Goal: Information Seeking & Learning: Learn about a topic

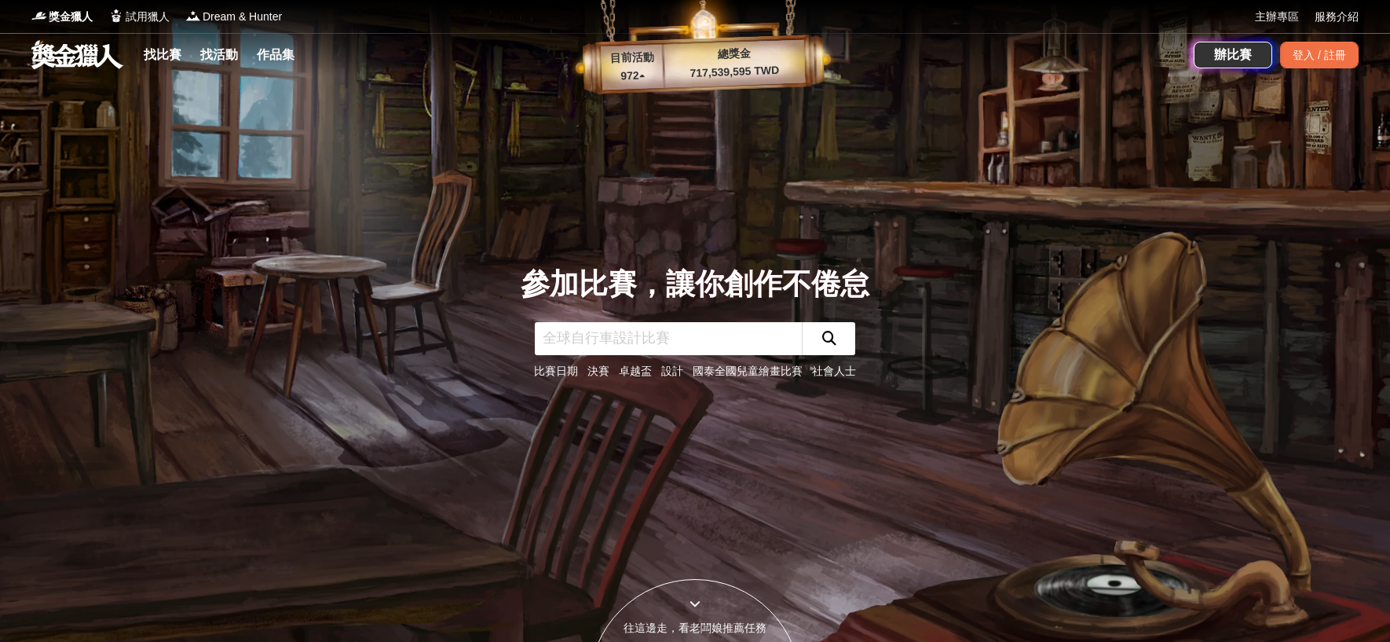
click at [671, 373] on link "設計" at bounding box center [672, 370] width 22 height 13
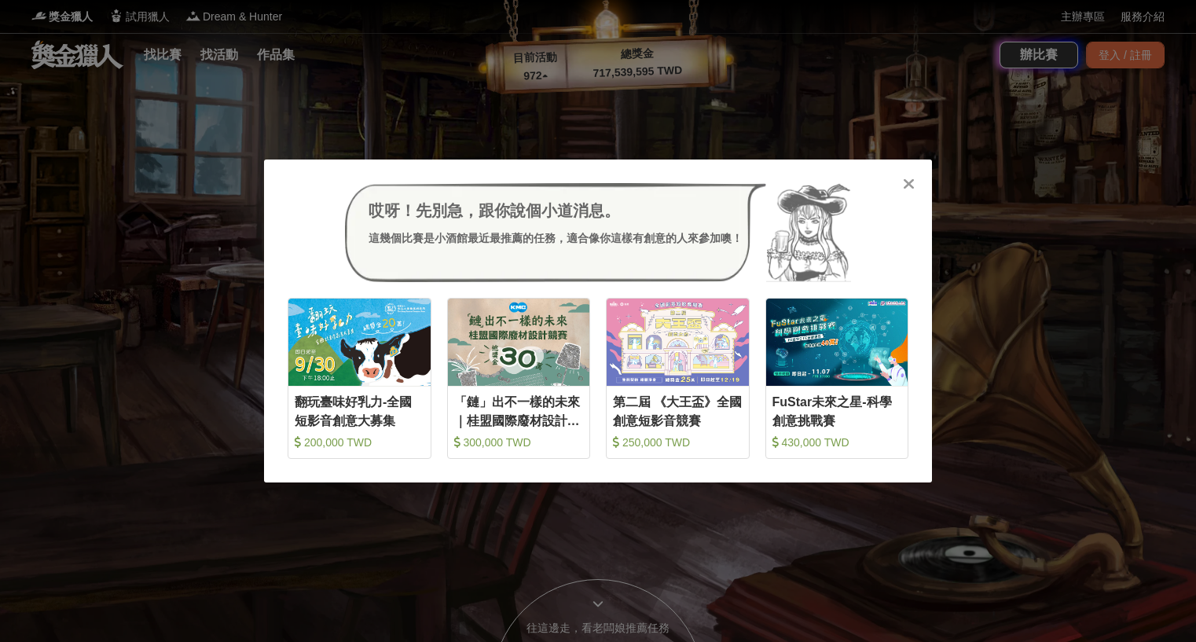
click at [908, 184] on icon at bounding box center [909, 184] width 12 height 16
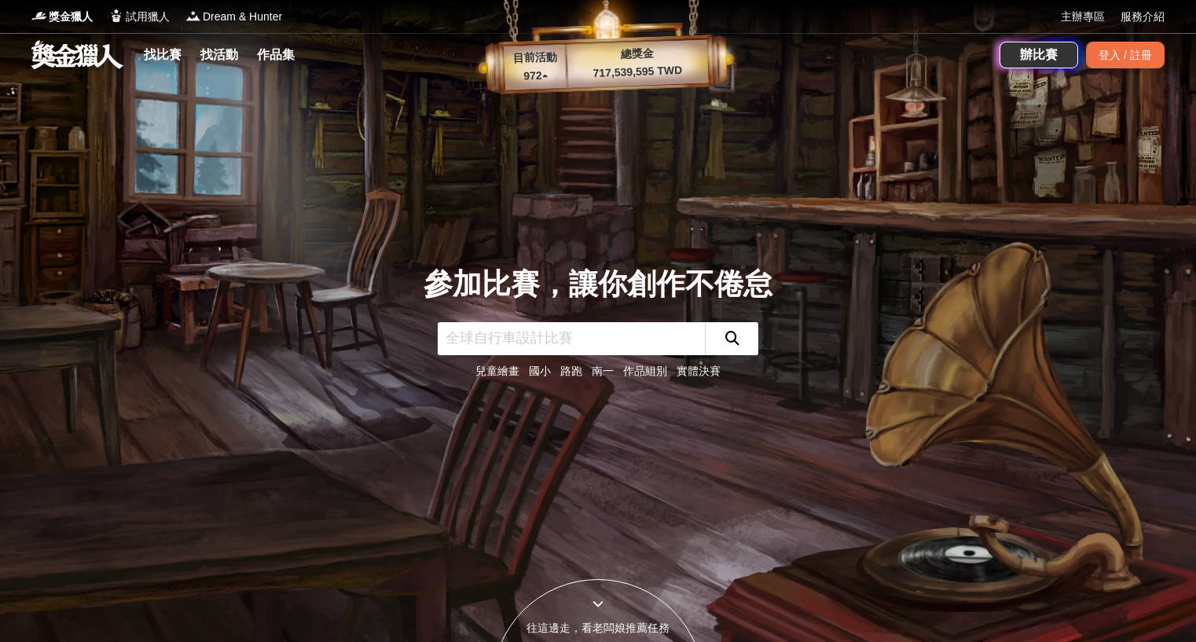
click at [588, 335] on input "text" at bounding box center [571, 338] width 267 height 33
click at [164, 57] on link "找比賽" at bounding box center [162, 55] width 50 height 22
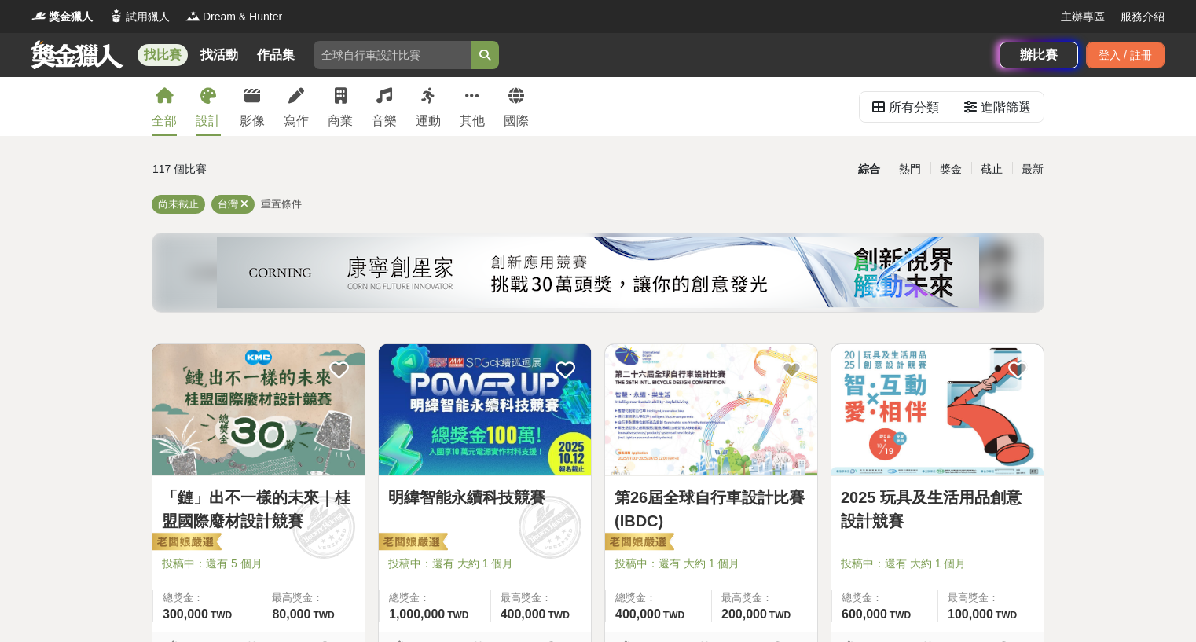
click at [216, 123] on div "設計" at bounding box center [208, 121] width 25 height 19
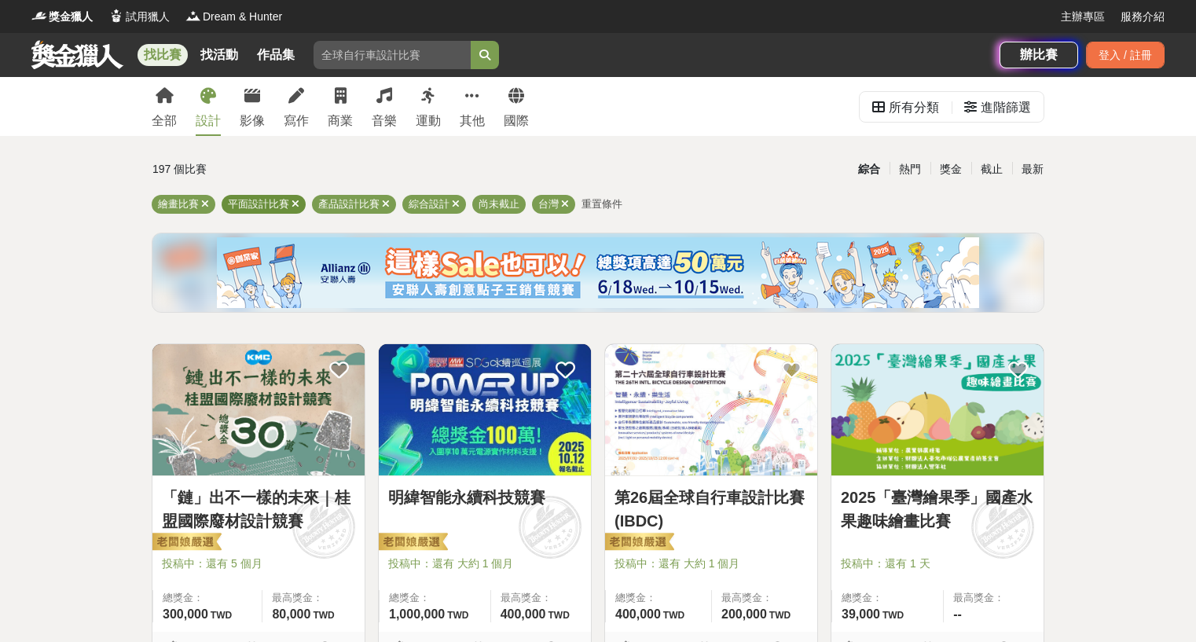
click at [295, 205] on icon at bounding box center [295, 204] width 8 height 10
click at [207, 205] on icon at bounding box center [205, 204] width 8 height 10
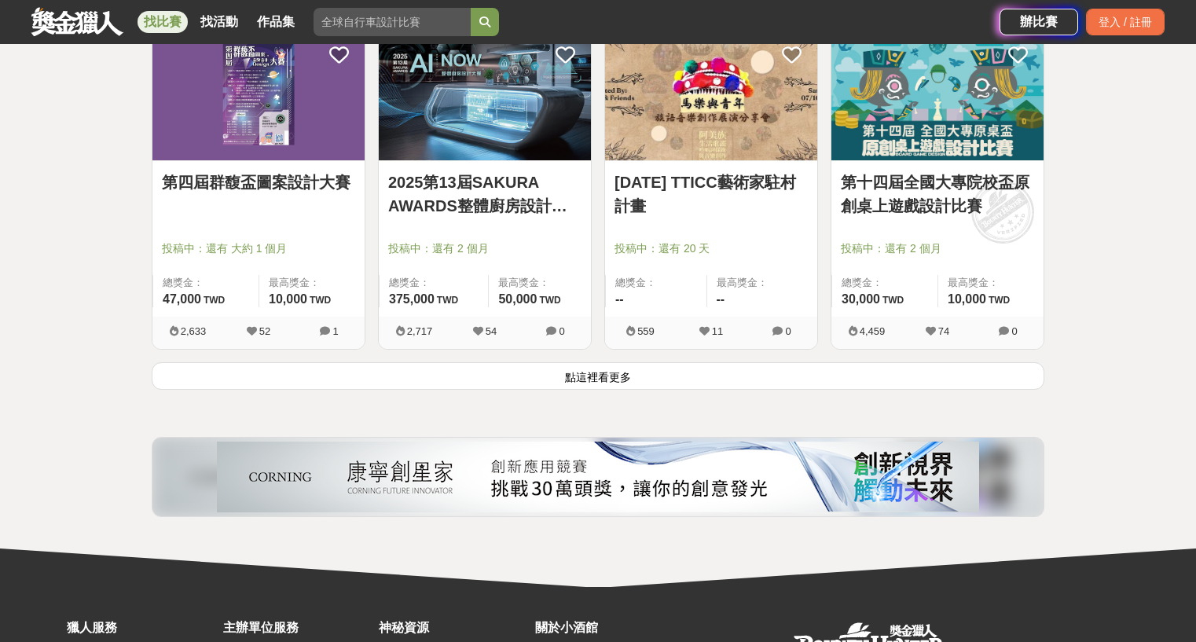
scroll to position [2148, 0]
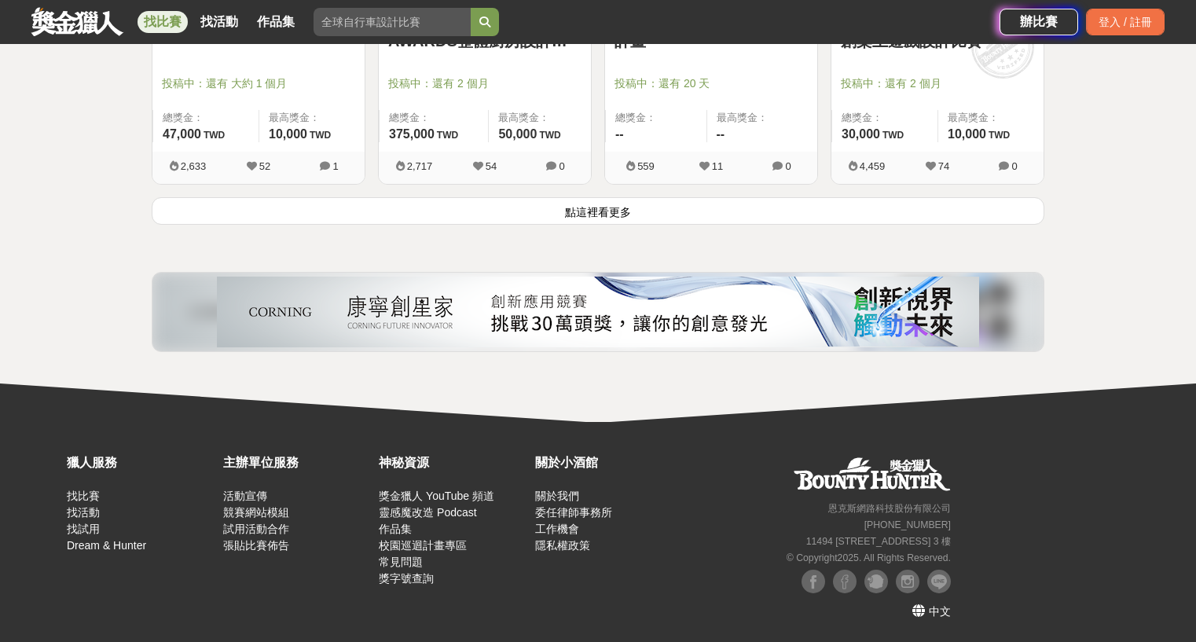
click at [606, 214] on button "點這裡看更多" at bounding box center [598, 210] width 892 height 27
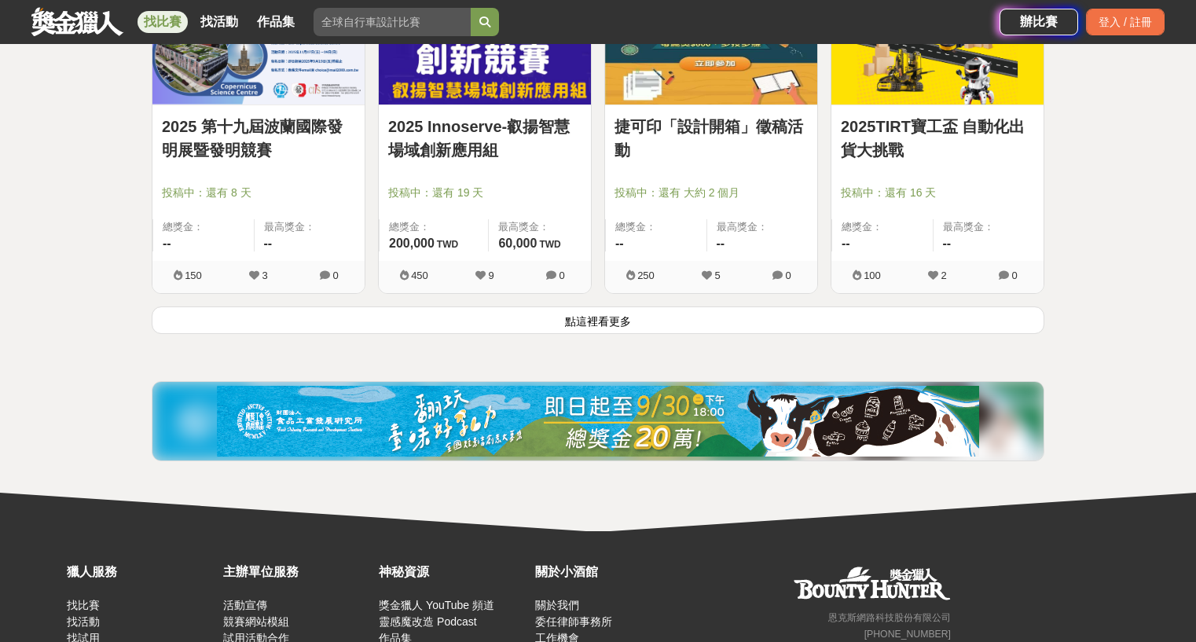
scroll to position [4041, 0]
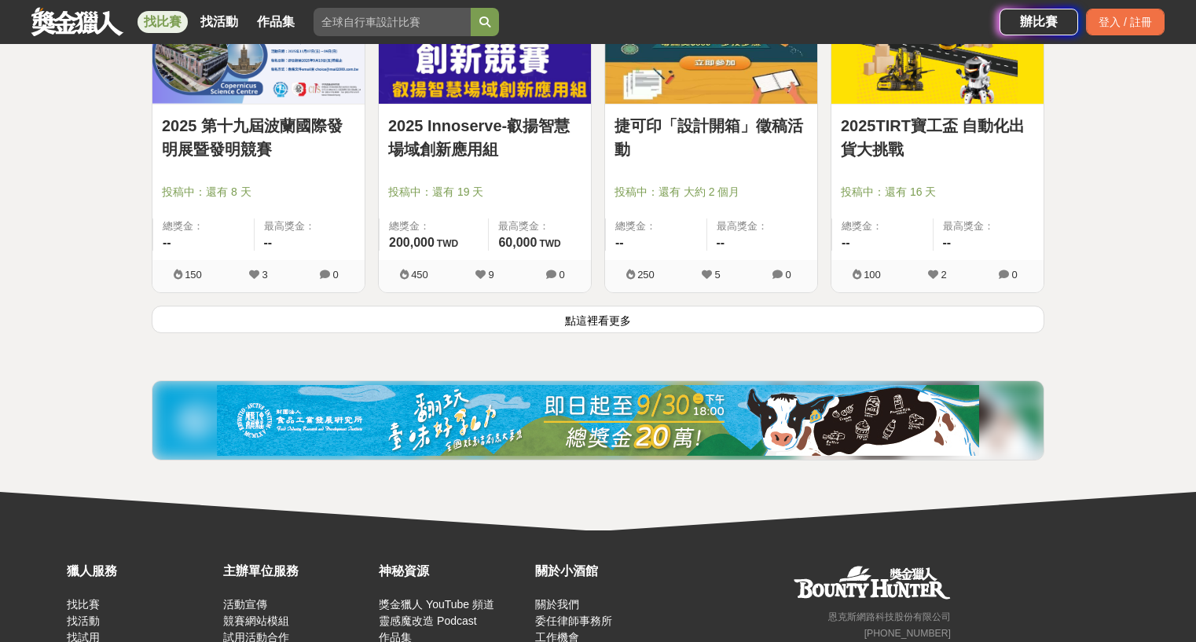
click at [611, 324] on button "點這裡看更多" at bounding box center [598, 319] width 892 height 27
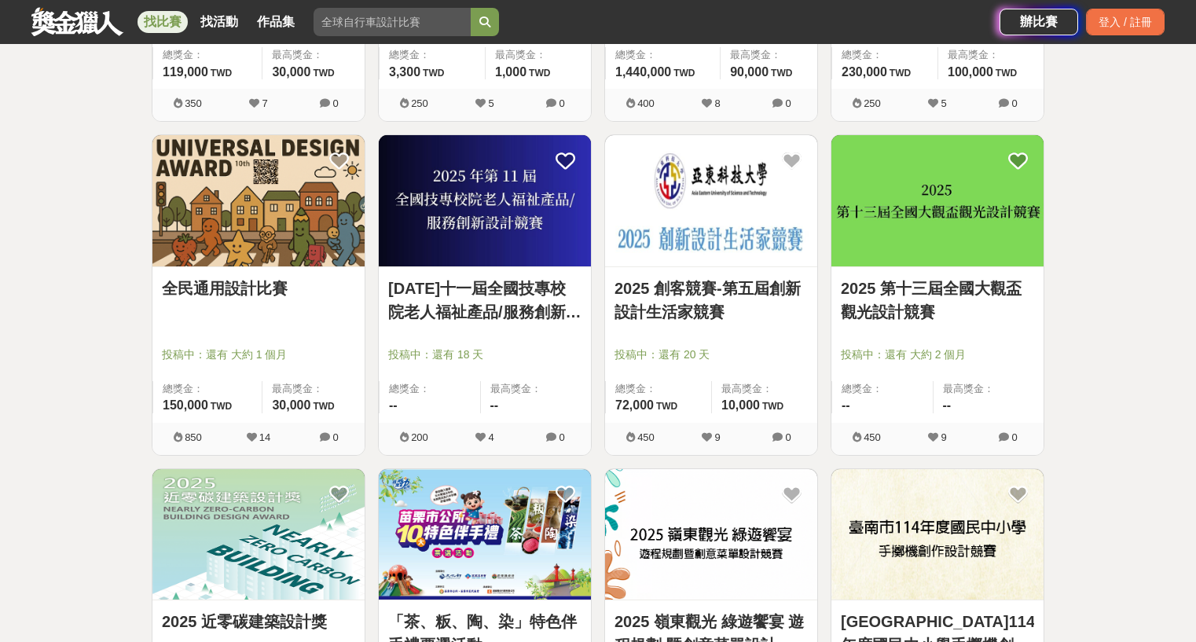
scroll to position [2855, 0]
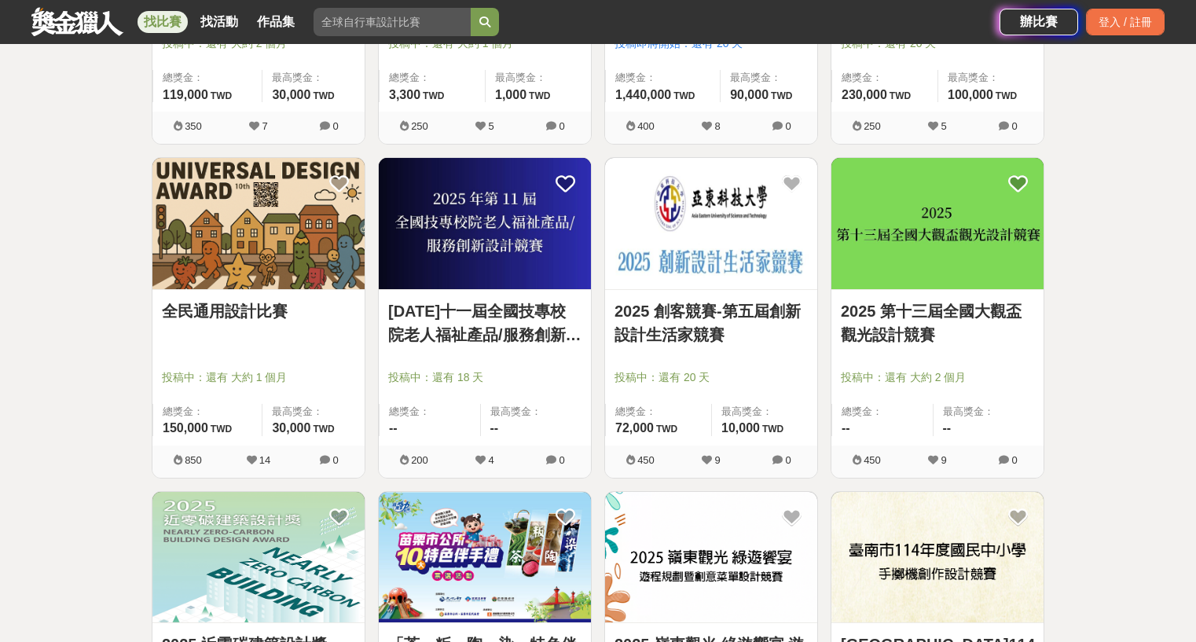
click at [266, 310] on link "全民通用設計比賽" at bounding box center [258, 311] width 193 height 24
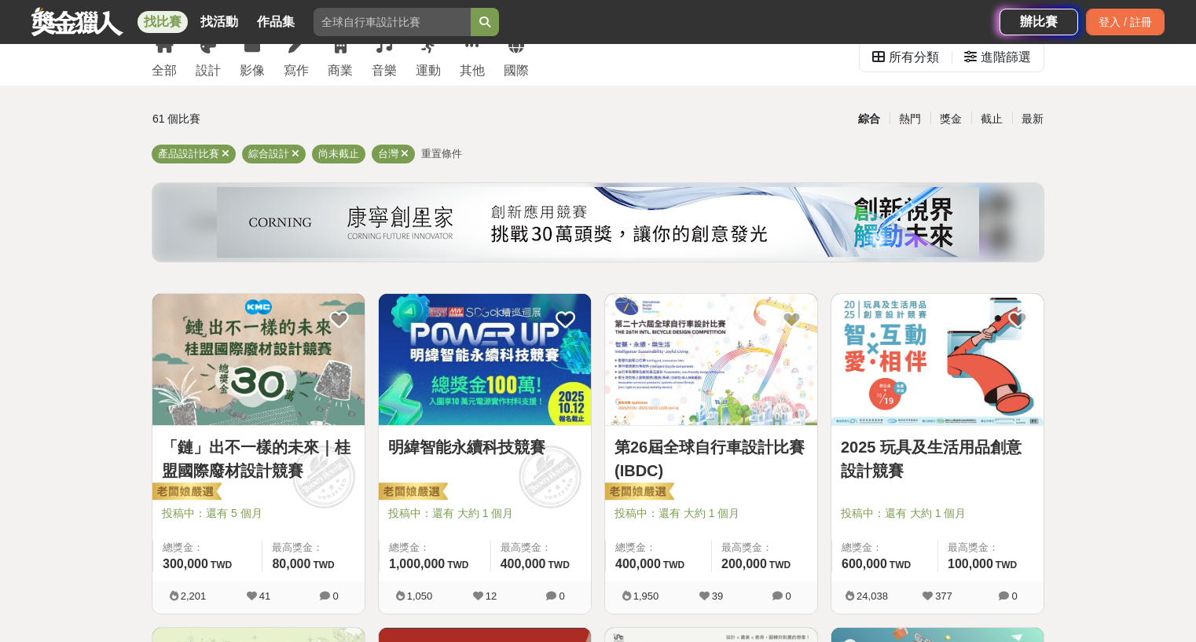
scroll to position [130, 0]
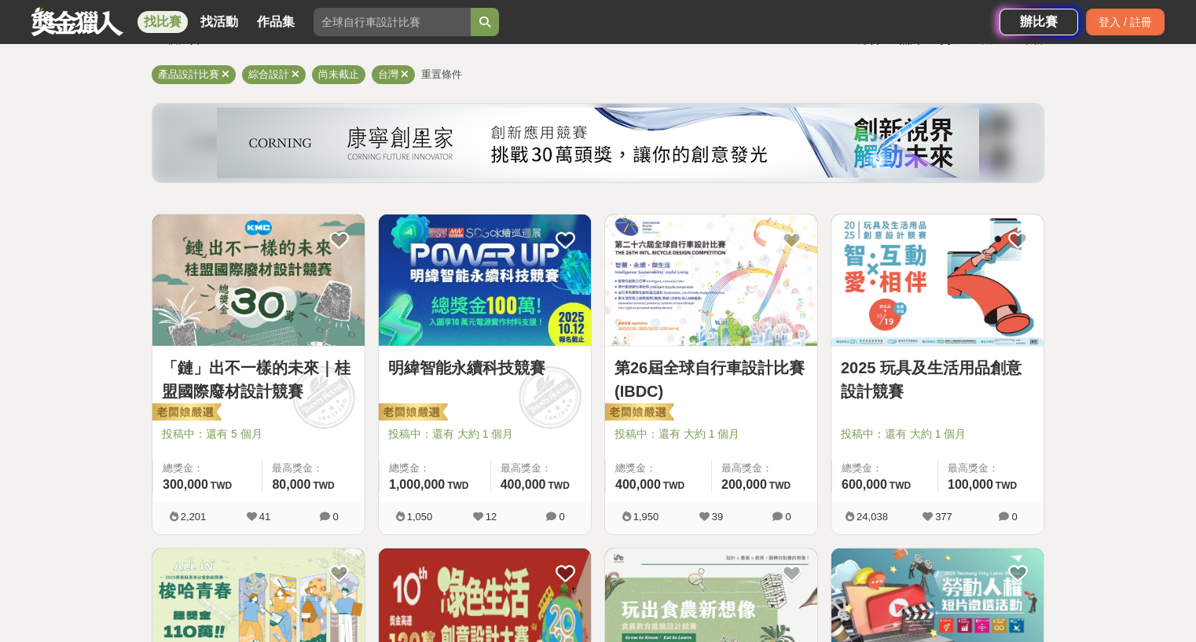
click at [274, 371] on link "「鏈」出不一樣的未來｜桂盟國際廢材設計競賽" at bounding box center [258, 379] width 193 height 47
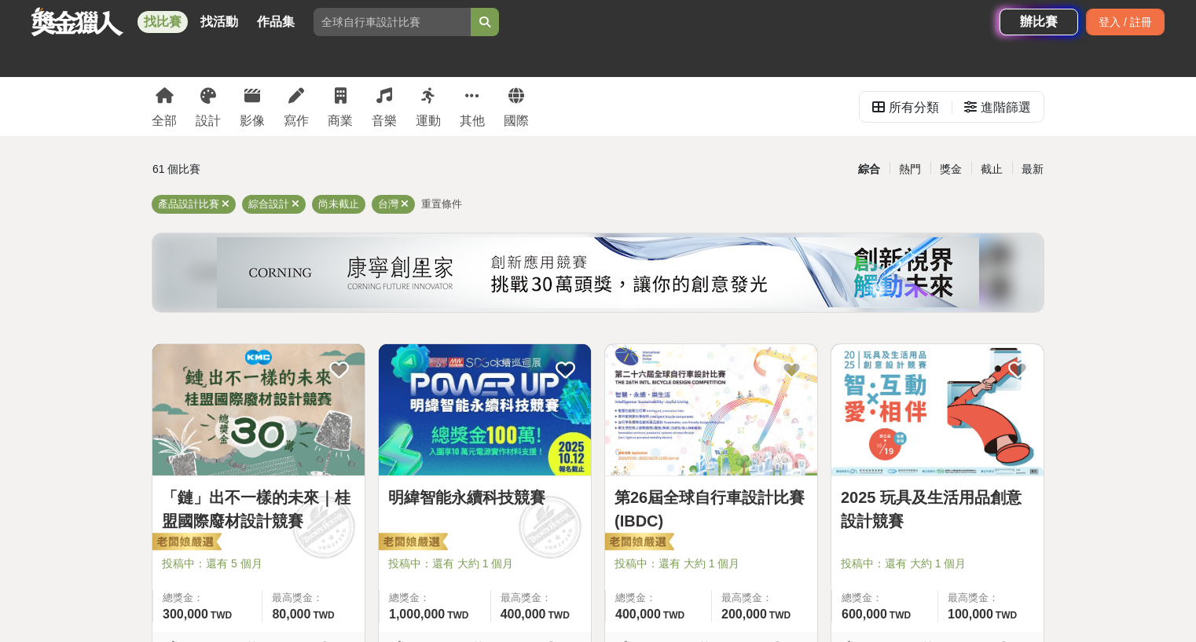
scroll to position [130, 0]
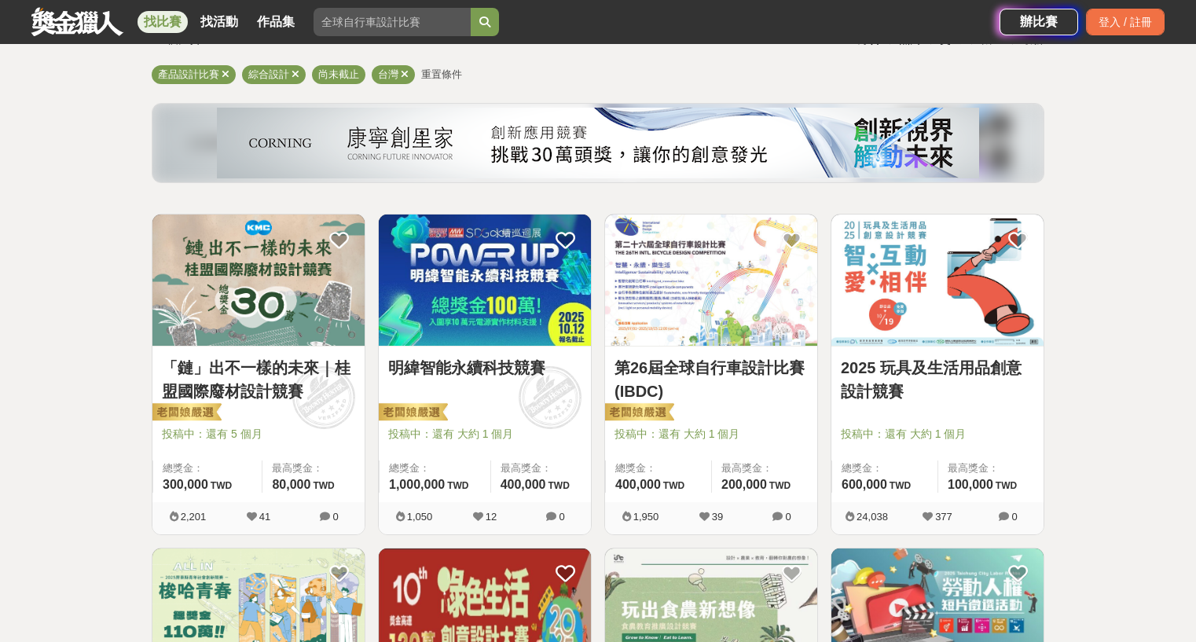
click at [669, 370] on link "第26屆全球自行車設計比賽(IBDC)" at bounding box center [710, 379] width 193 height 47
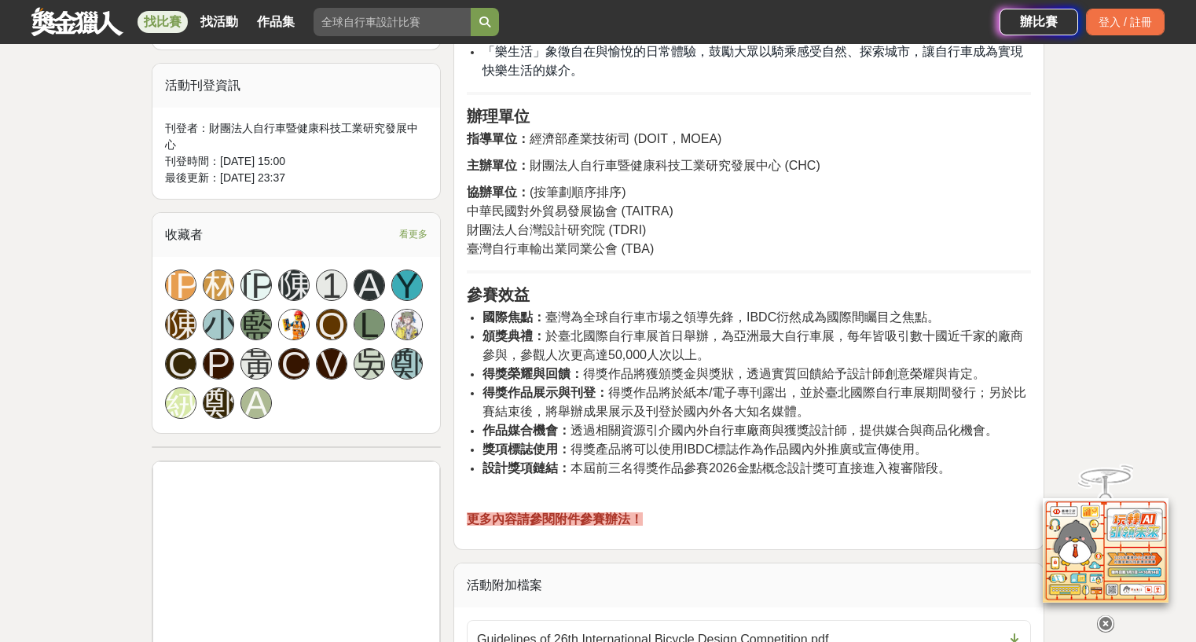
scroll to position [1228, 0]
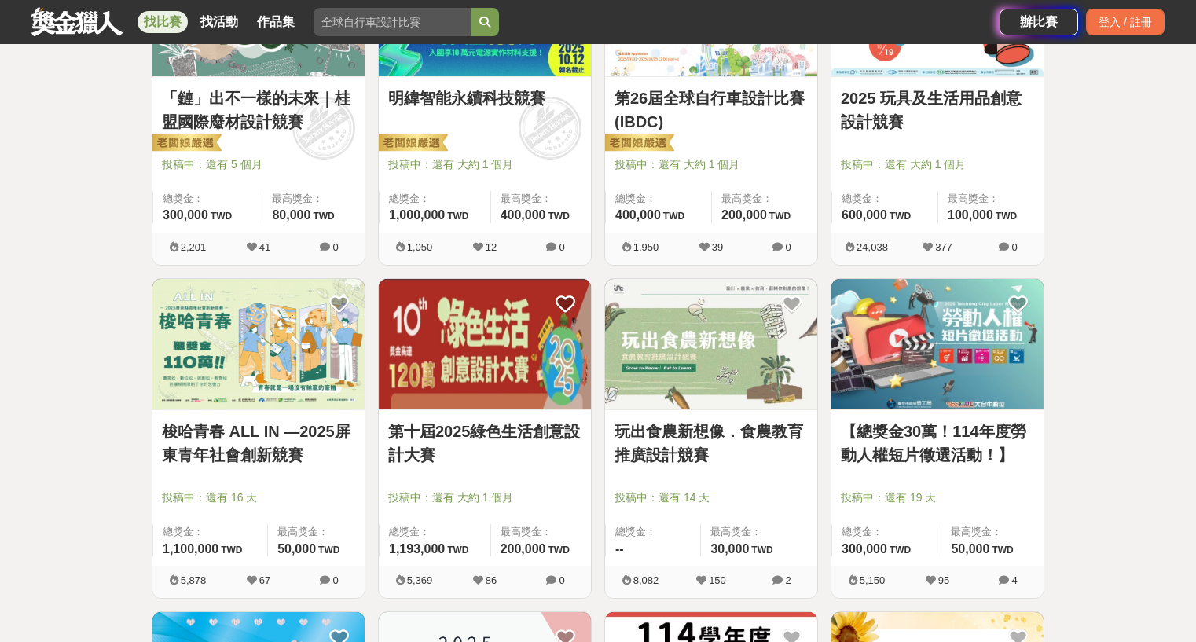
scroll to position [404, 0]
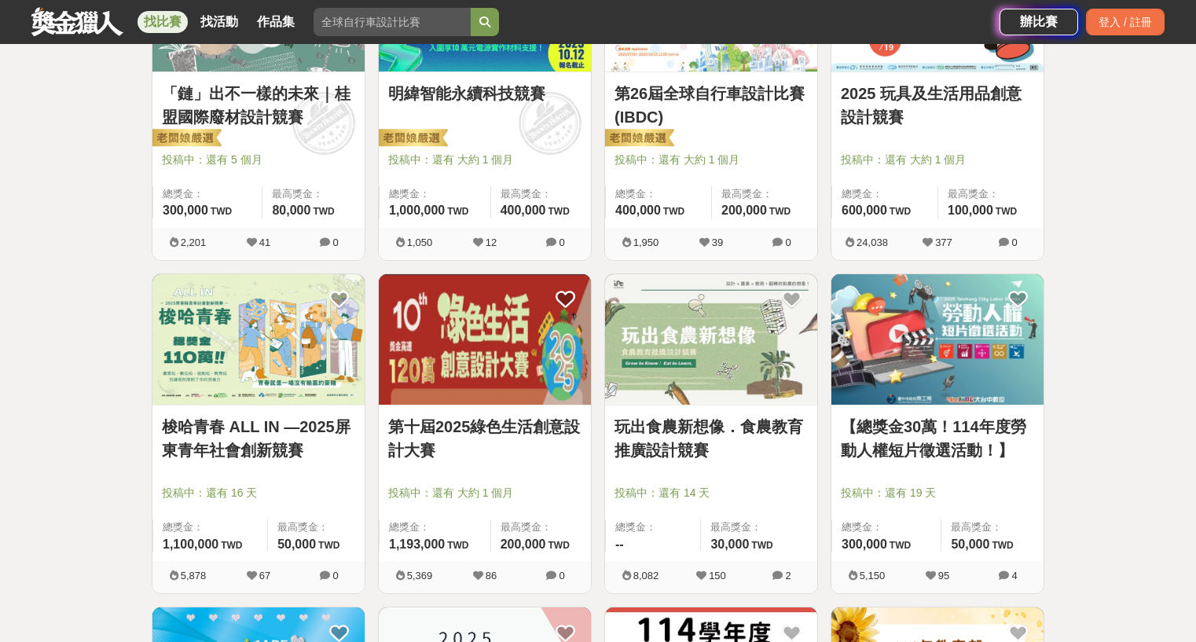
click at [518, 427] on link "第十屆2025綠色生活創意設計大賽" at bounding box center [484, 438] width 193 height 47
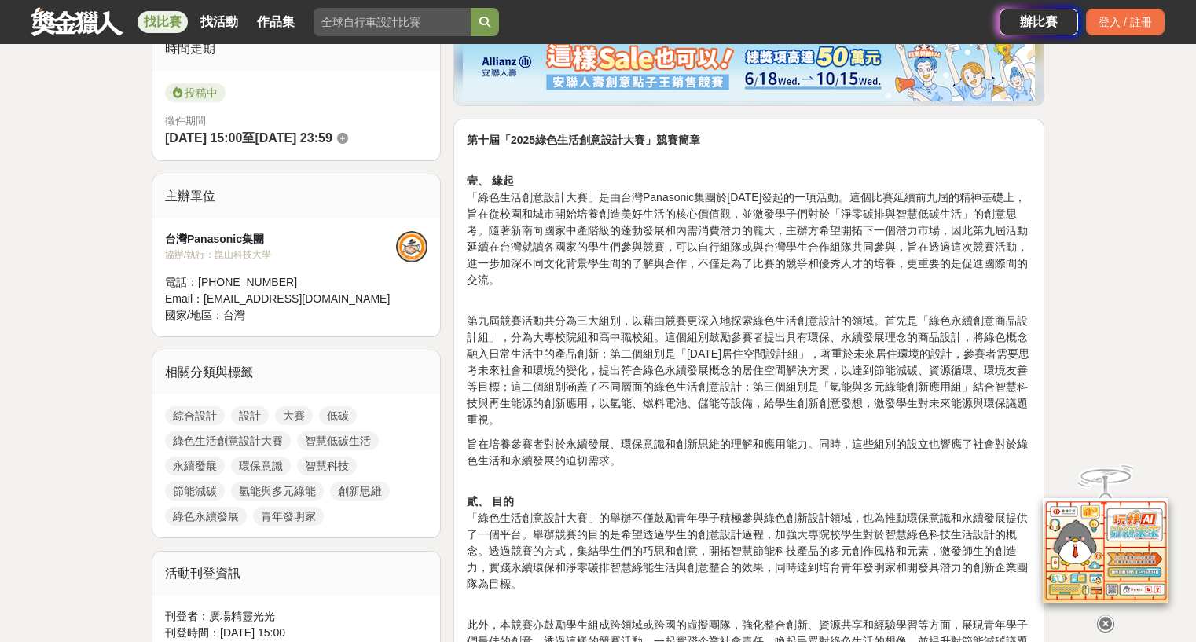
scroll to position [44, 0]
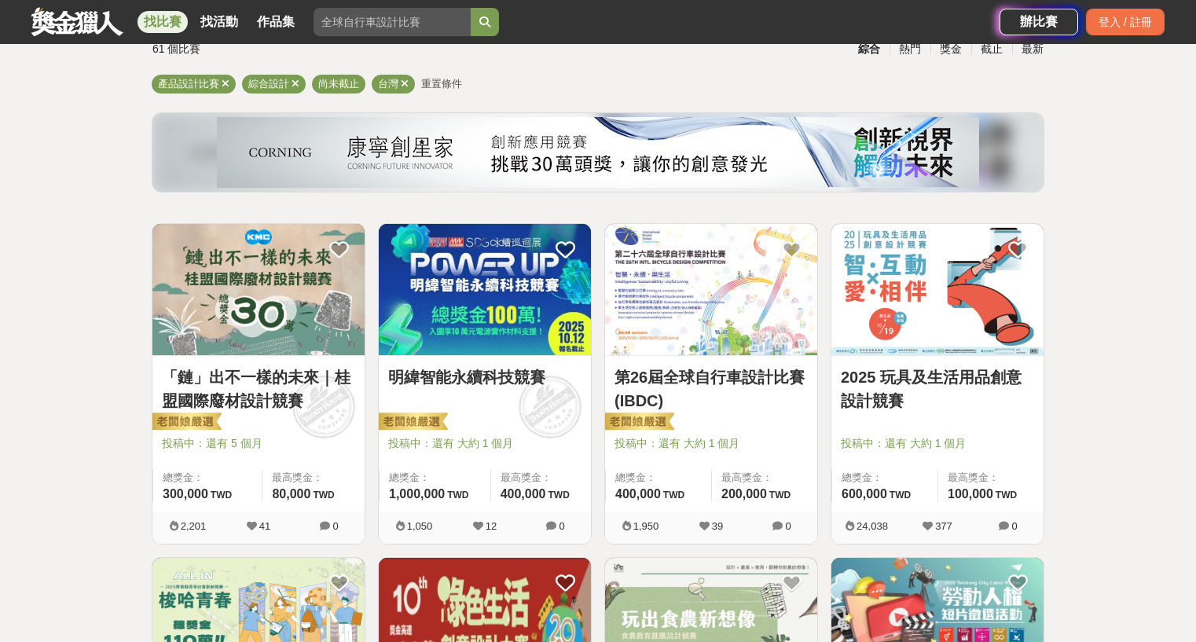
scroll to position [104, 0]
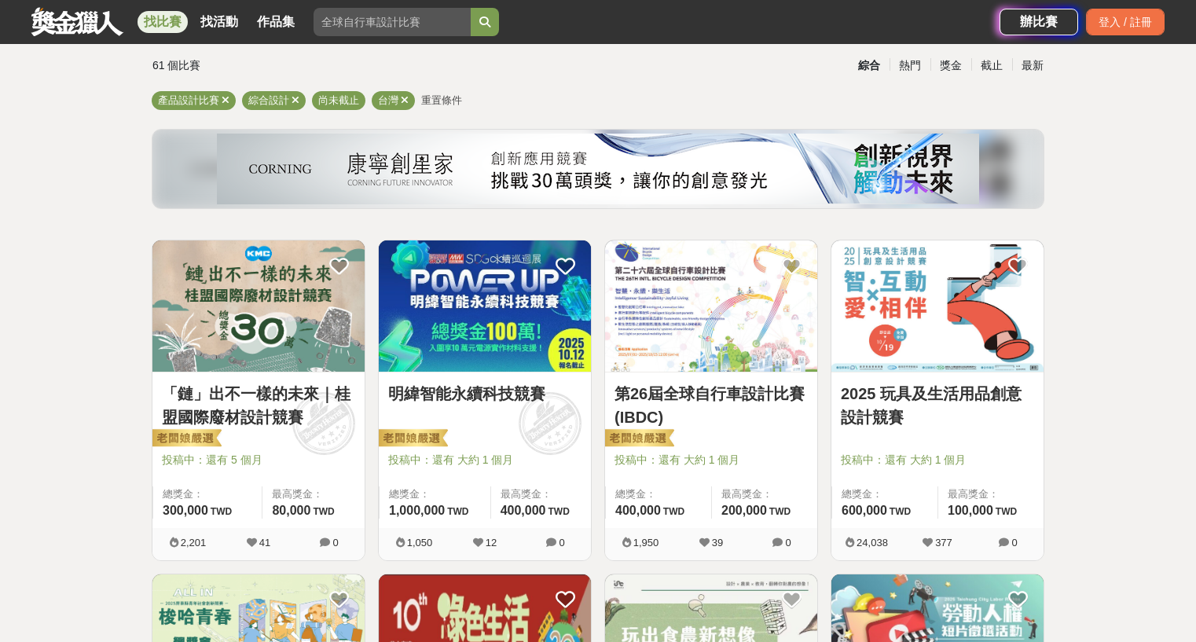
click at [728, 394] on link "第26屆全球自行車設計比賽(IBDC)" at bounding box center [710, 405] width 193 height 47
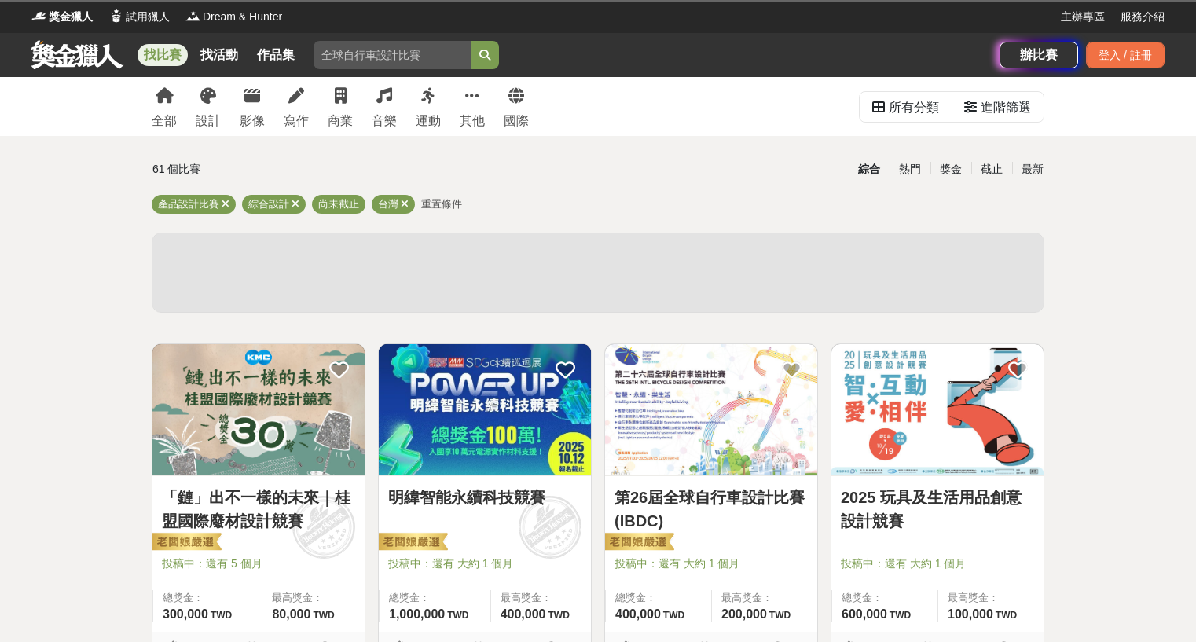
scroll to position [104, 0]
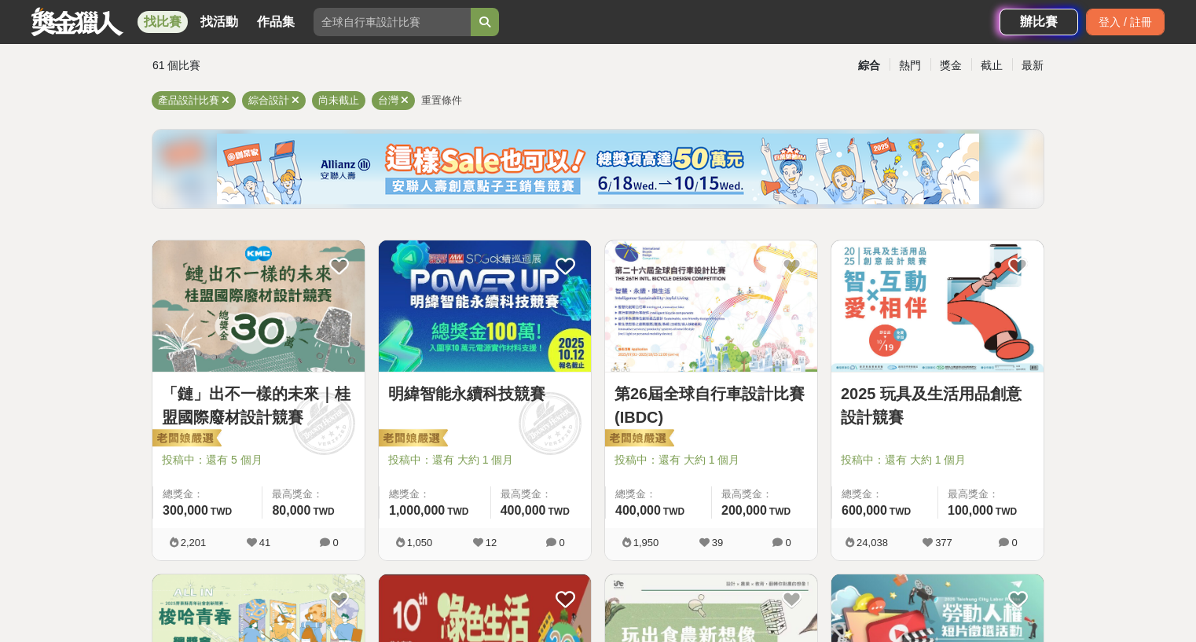
click at [941, 401] on link "2025 玩具及生活用品創意設計競賽" at bounding box center [937, 405] width 193 height 47
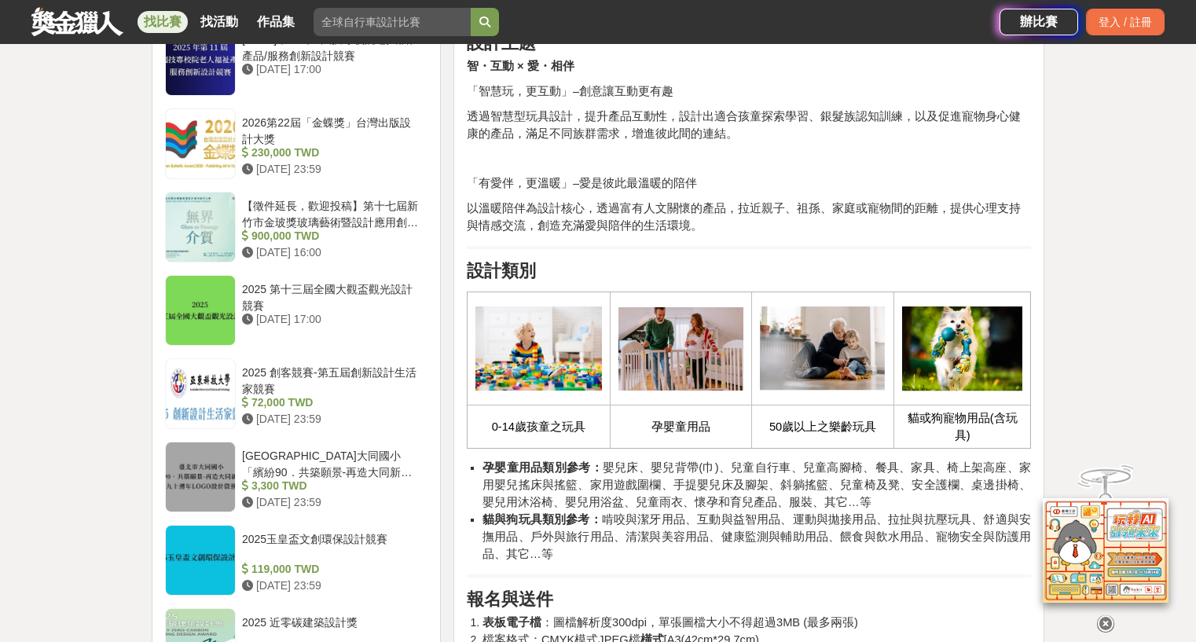
scroll to position [1828, 0]
